Goal: Task Accomplishment & Management: Manage account settings

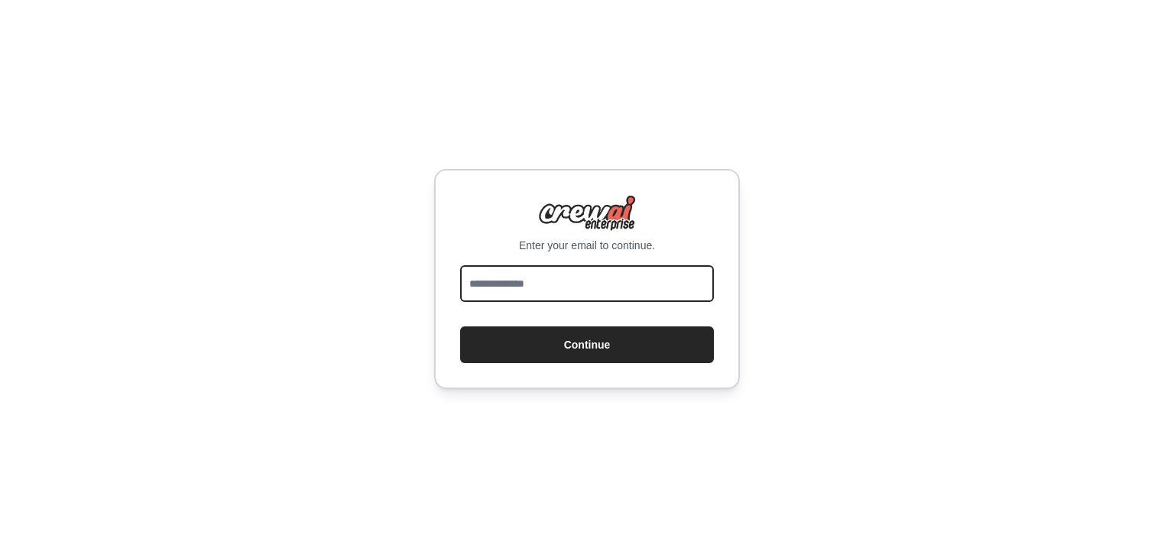
click at [636, 290] on input "email" at bounding box center [587, 283] width 254 height 37
type input "**********"
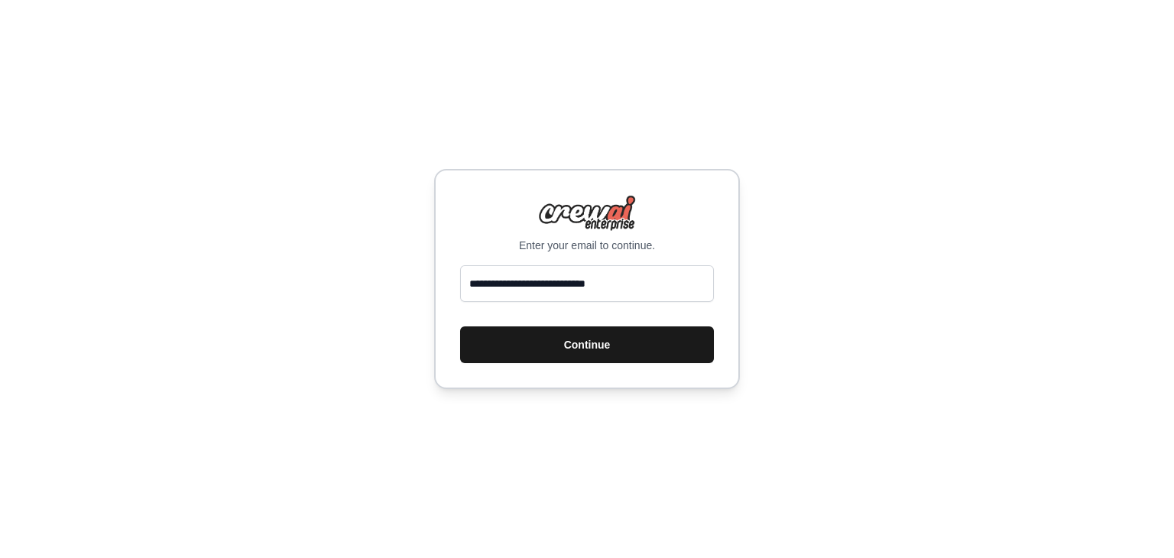
click at [604, 340] on button "Continue" at bounding box center [587, 344] width 254 height 37
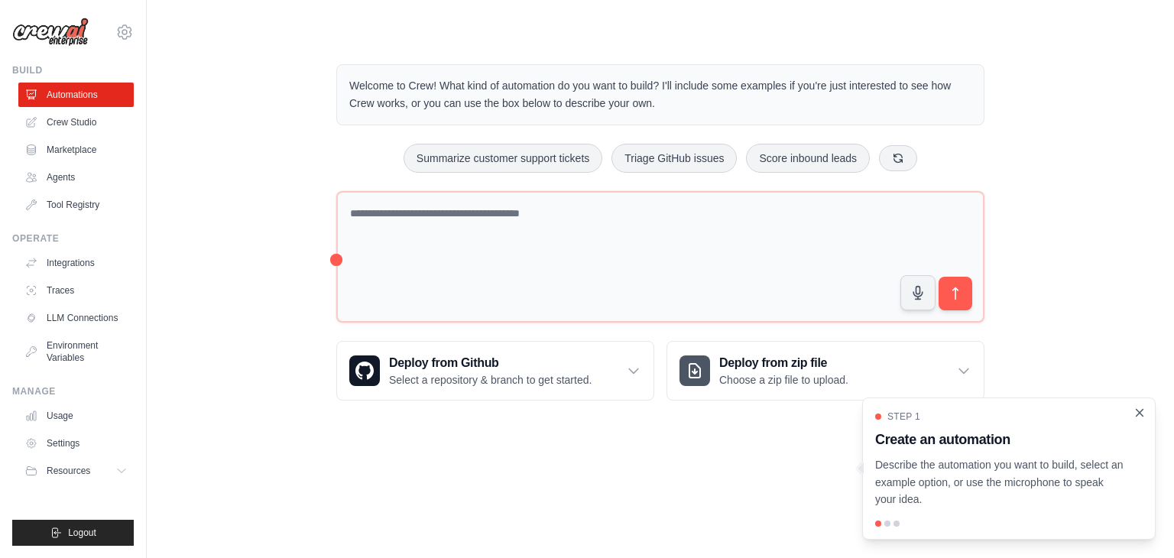
click at [1139, 413] on icon "Close walkthrough" at bounding box center [1140, 413] width 14 height 14
